Goal: Information Seeking & Learning: Learn about a topic

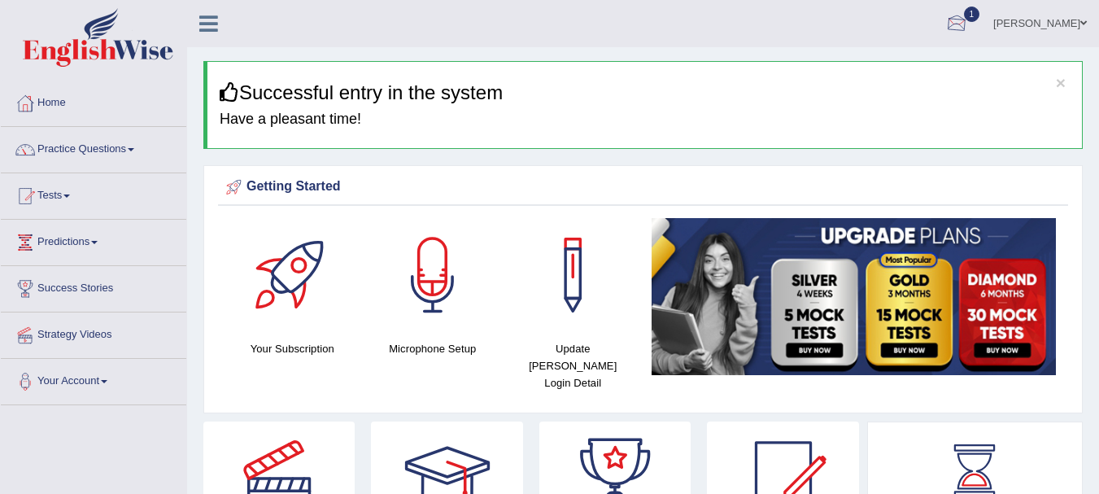
click at [966, 16] on div at bounding box center [957, 24] width 24 height 24
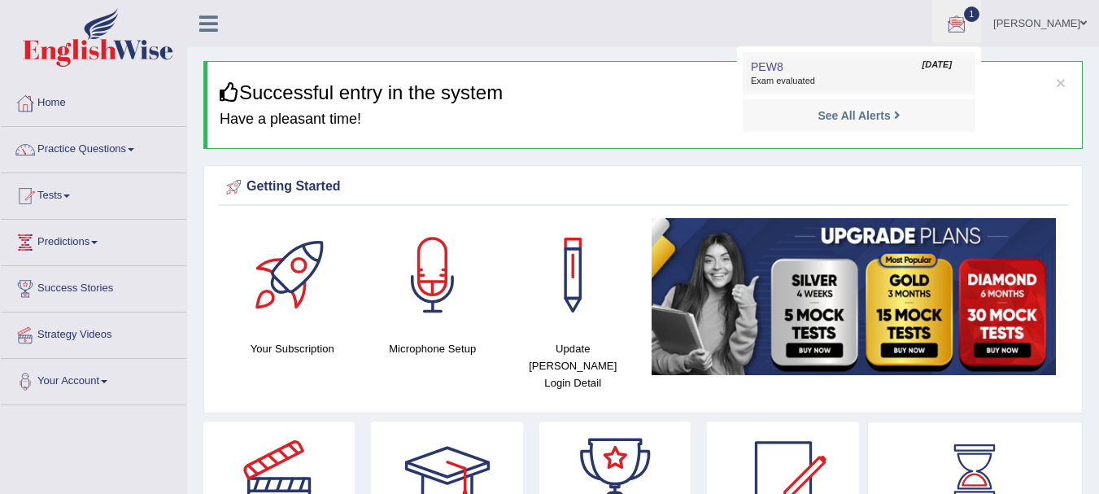
click at [860, 76] on span "Exam evaluated" at bounding box center [859, 81] width 216 height 13
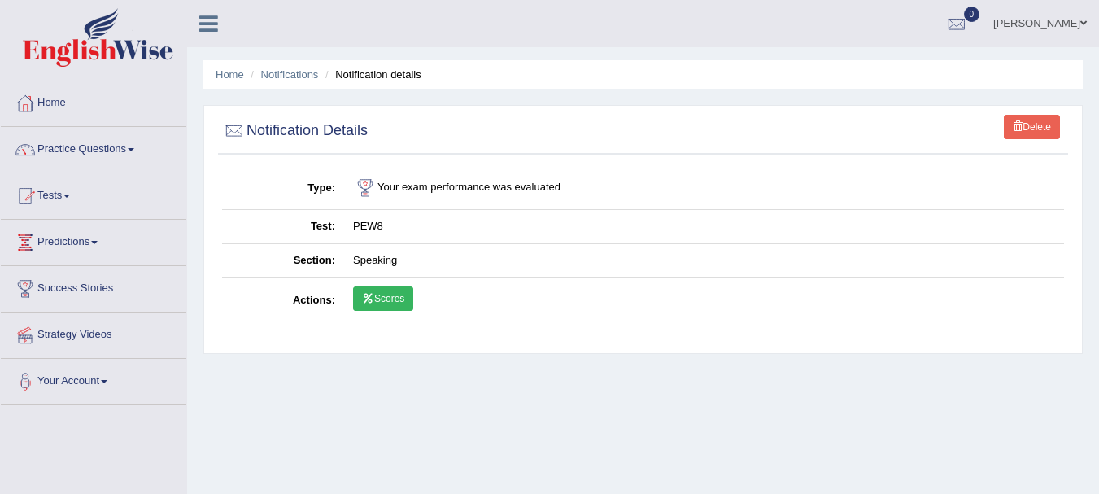
click at [402, 301] on link "Scores" at bounding box center [383, 298] width 60 height 24
click at [823, 29] on ul "Anisha Khatun Toggle navigation Username: anishakhatun_parramatta Access Type: …" at bounding box center [780, 23] width 639 height 46
click at [104, 151] on link "Practice Questions" at bounding box center [94, 147] width 186 height 41
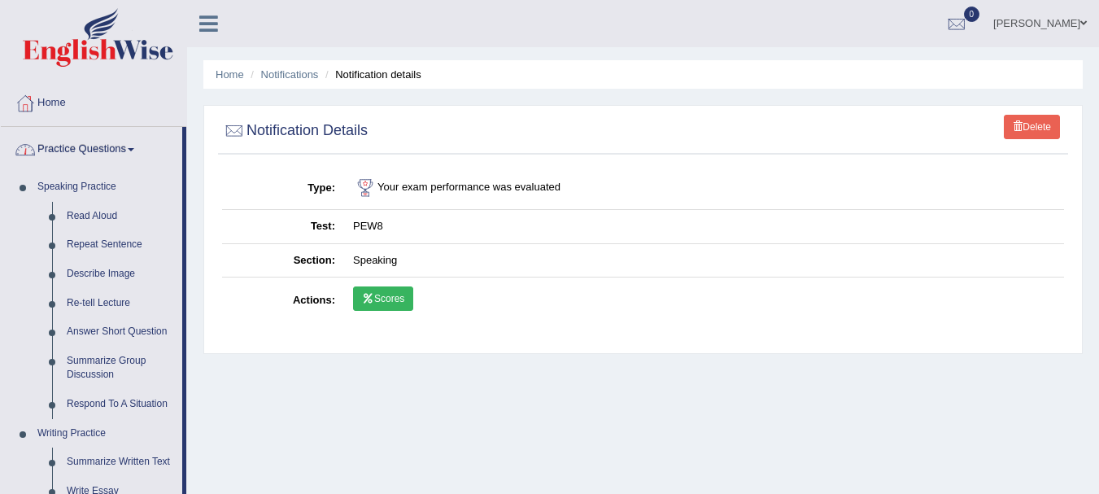
click at [132, 152] on link "Practice Questions" at bounding box center [91, 147] width 181 height 41
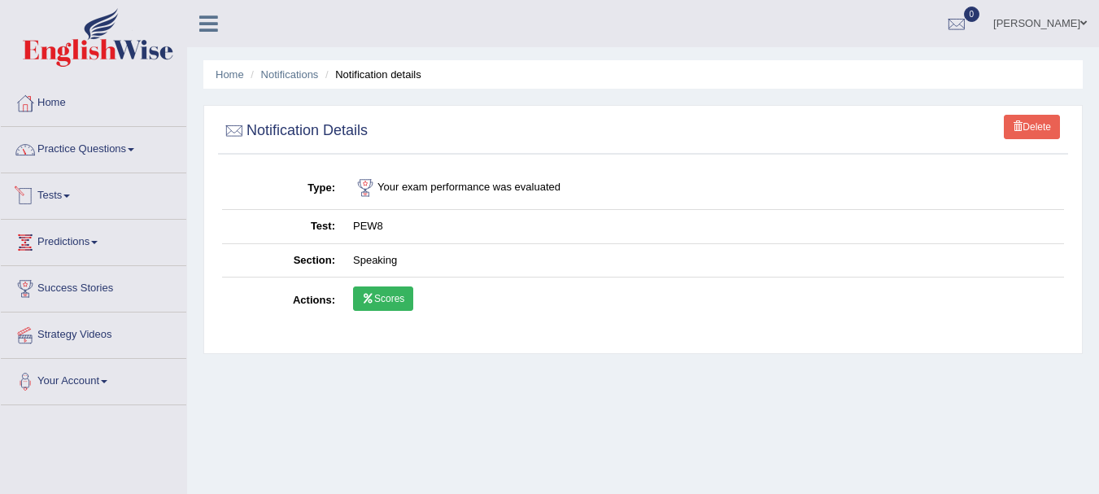
click at [82, 197] on link "Tests" at bounding box center [94, 193] width 186 height 41
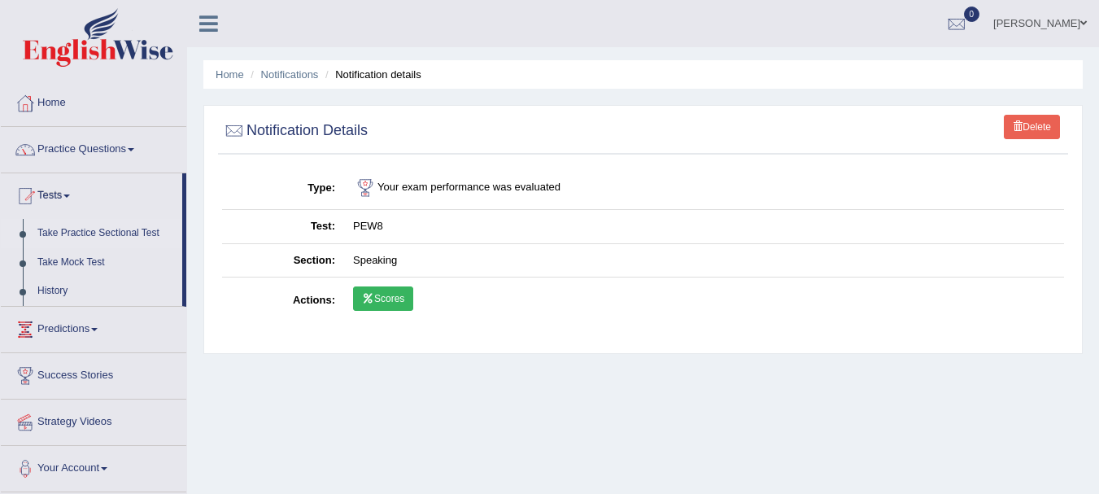
click at [111, 231] on link "Take Practice Sectional Test" at bounding box center [106, 233] width 152 height 29
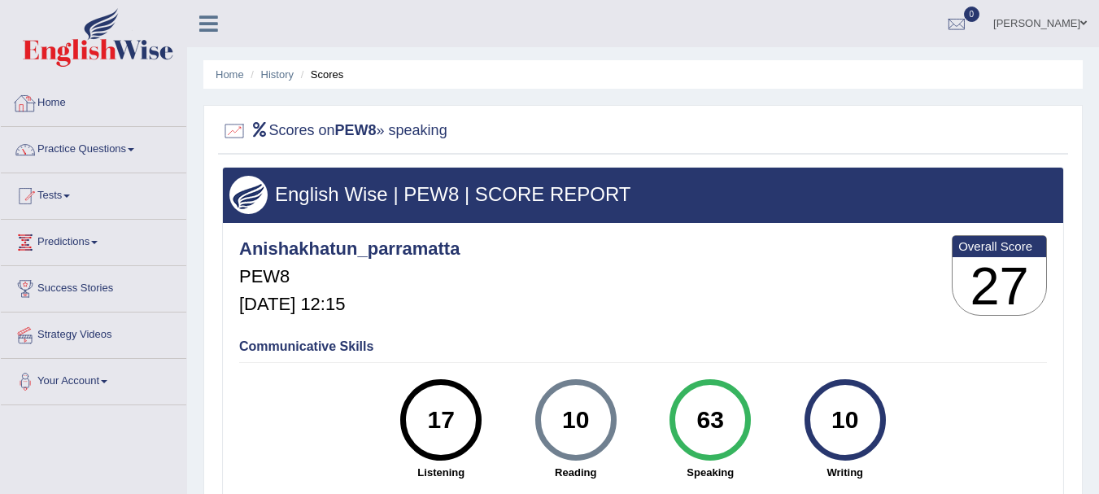
click at [85, 98] on link "Home" at bounding box center [94, 101] width 186 height 41
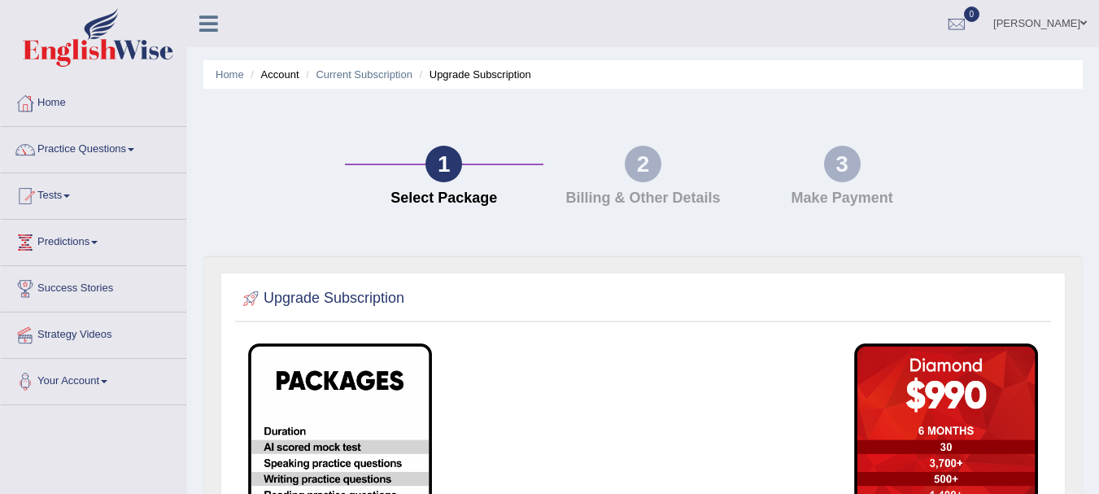
scroll to position [389, 0]
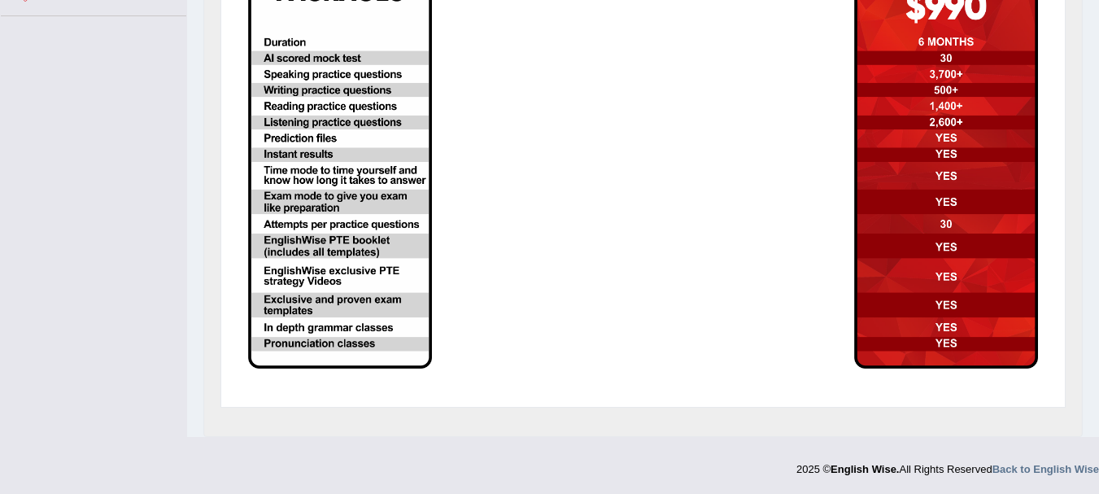
click at [963, 243] on img at bounding box center [946, 161] width 184 height 414
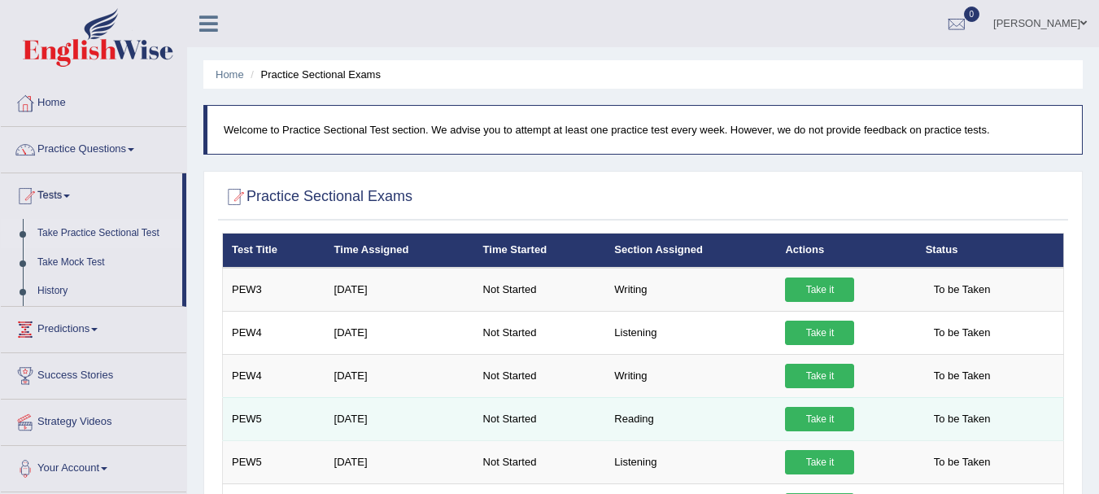
click at [817, 420] on link "Take it" at bounding box center [819, 419] width 69 height 24
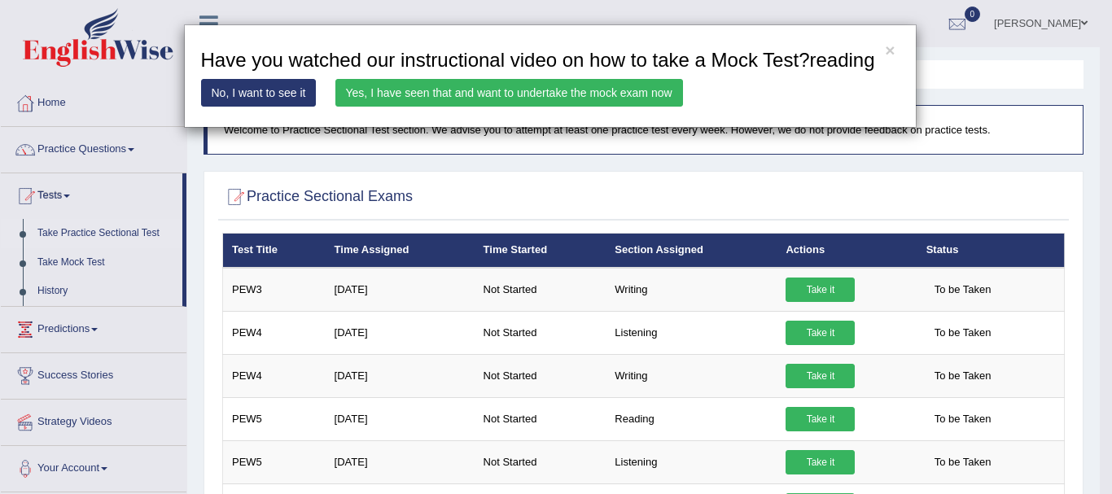
click at [635, 94] on link "Yes, I have seen that and want to undertake the mock exam now" at bounding box center [508, 93] width 347 height 28
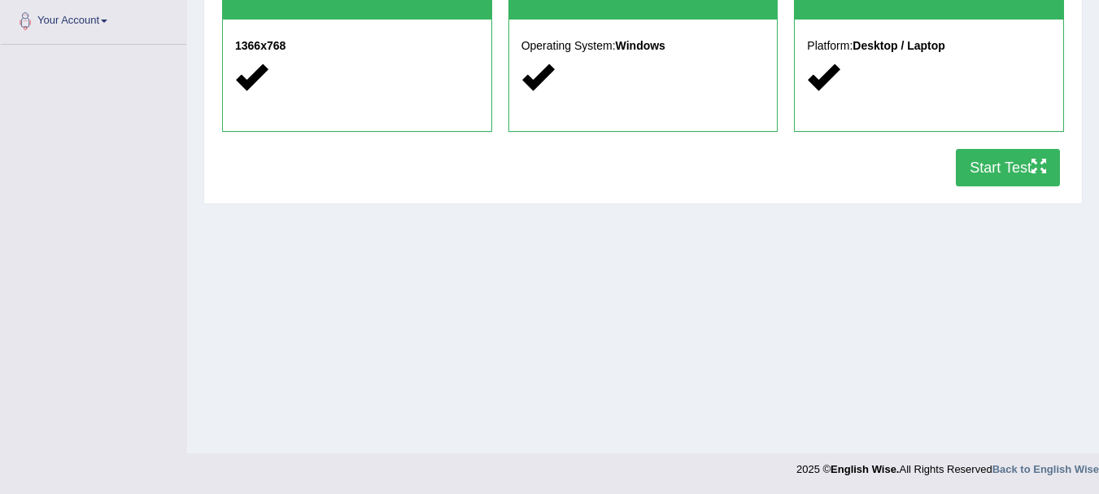
click at [995, 169] on button "Start Test" at bounding box center [1008, 167] width 104 height 37
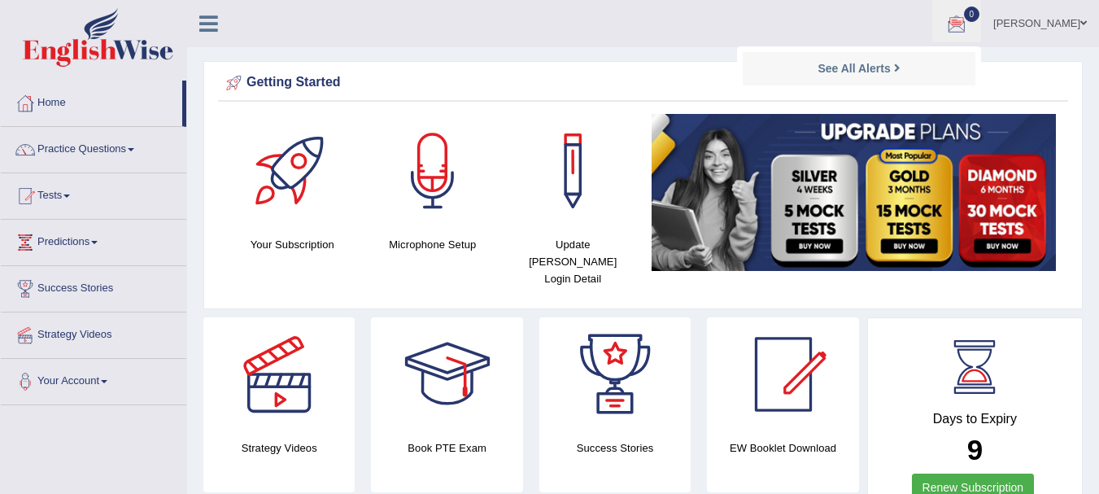
click at [969, 19] on div at bounding box center [957, 24] width 24 height 24
